Goal: Check status: Check status

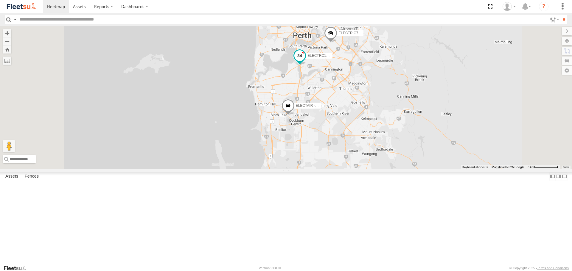
drag, startPoint x: 372, startPoint y: 105, endPoint x: 375, endPoint y: 105, distance: 3.1
click at [305, 61] on span at bounding box center [299, 56] width 11 height 11
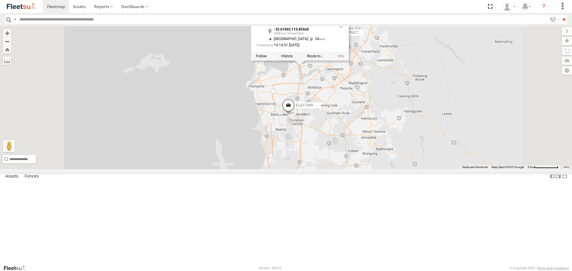
click at [349, 61] on div at bounding box center [300, 56] width 98 height 9
click at [403, 127] on div "ELECTRIC7 - John ELECTRIC3 - Leo ELECTRC12 - Harry ELECTAIR - Riaan ELECTRC14 -…" at bounding box center [286, 97] width 572 height 143
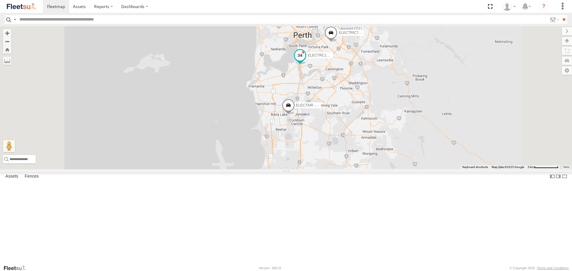
click at [306, 65] on span at bounding box center [299, 57] width 13 height 16
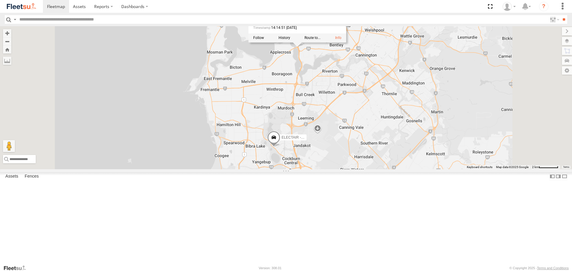
click at [346, 43] on div at bounding box center [297, 38] width 98 height 9
click at [290, 40] on label at bounding box center [284, 38] width 12 height 4
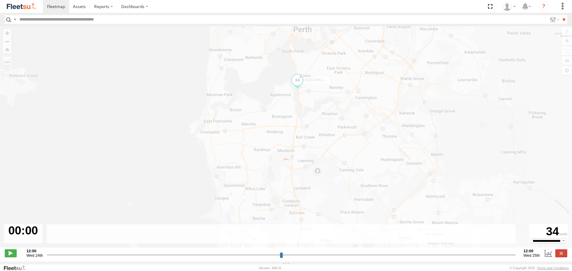
type input "**********"
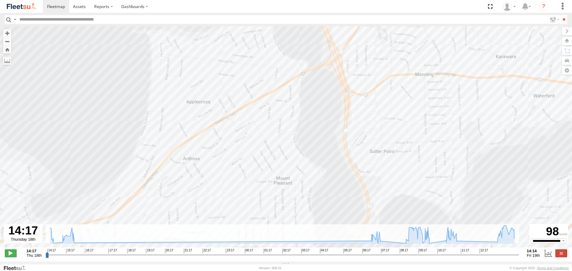
click at [23, 7] on img at bounding box center [21, 6] width 31 height 8
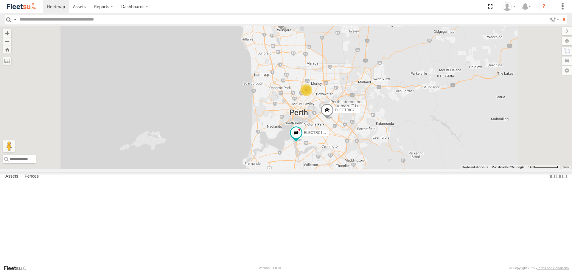
click at [0, 0] on span at bounding box center [0, 0] width 0 height 0
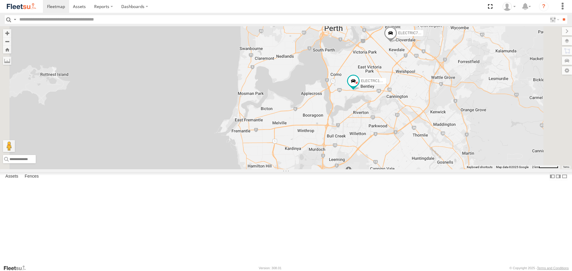
drag, startPoint x: 367, startPoint y: 57, endPoint x: 386, endPoint y: 119, distance: 65.3
click at [386, 119] on div "ELECTRC12 - [PERSON_NAME] ELECTRIC7 - [PERSON_NAME] - Riaan" at bounding box center [286, 97] width 572 height 143
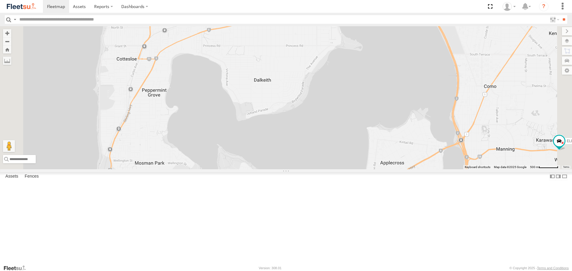
click at [26, 6] on img at bounding box center [21, 6] width 31 height 8
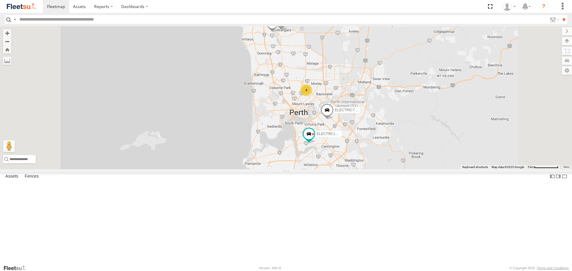
click at [0, 0] on span at bounding box center [0, 0] width 0 height 0
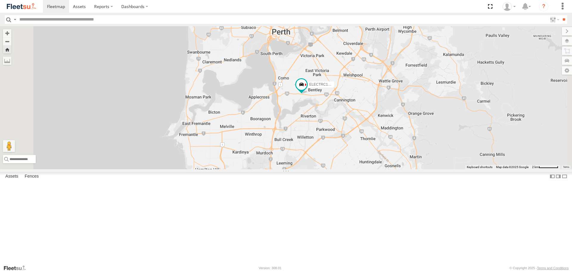
click at [390, 147] on div "ELECTRC12 - [PERSON_NAME]" at bounding box center [286, 97] width 572 height 143
click at [307, 90] on span at bounding box center [301, 85] width 11 height 11
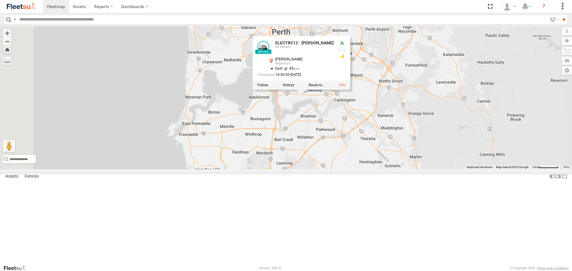
click at [378, 150] on div "ELECTRC12 - Harry ELECTRC12 - Harry All Assets Manning Rd Waterford -32.01217 ,…" at bounding box center [286, 97] width 572 height 143
